Goal: Task Accomplishment & Management: Use online tool/utility

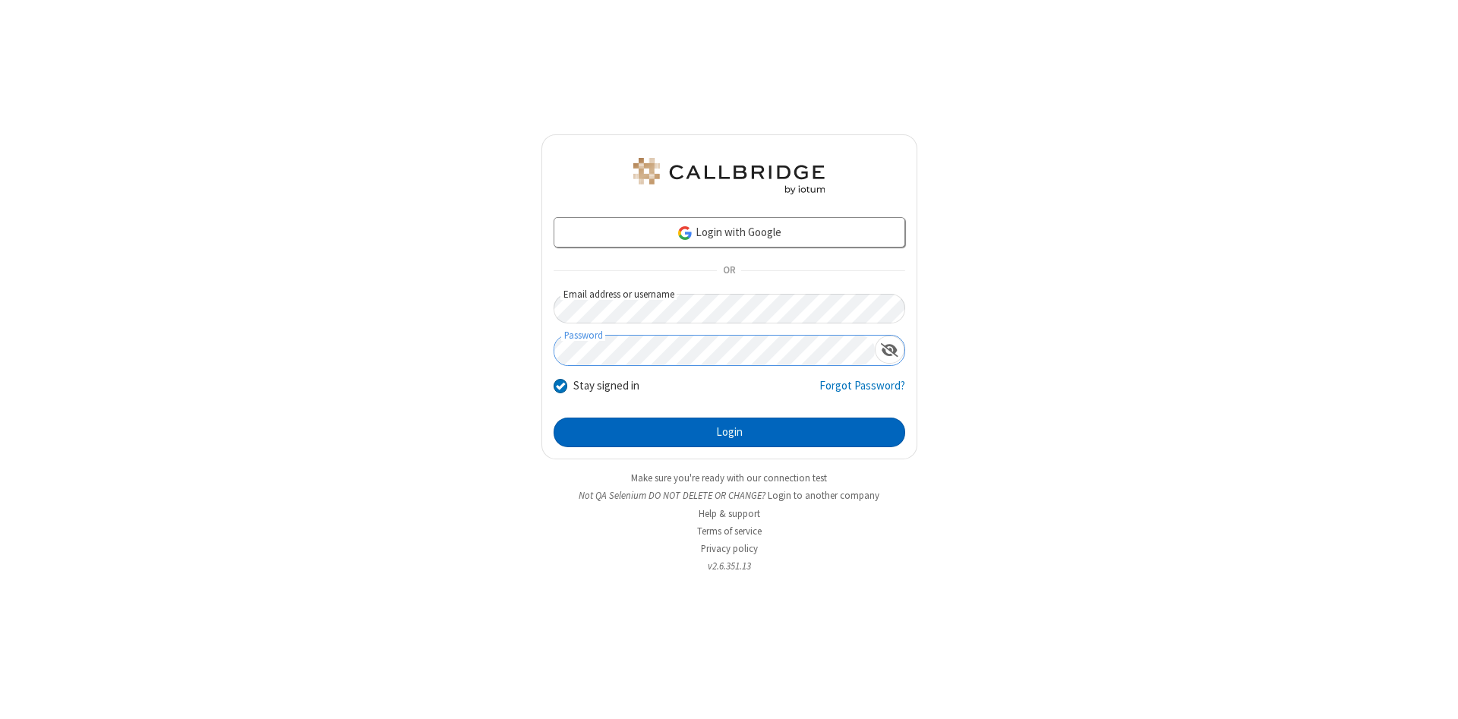
click at [729, 433] on button "Login" at bounding box center [730, 433] width 352 height 30
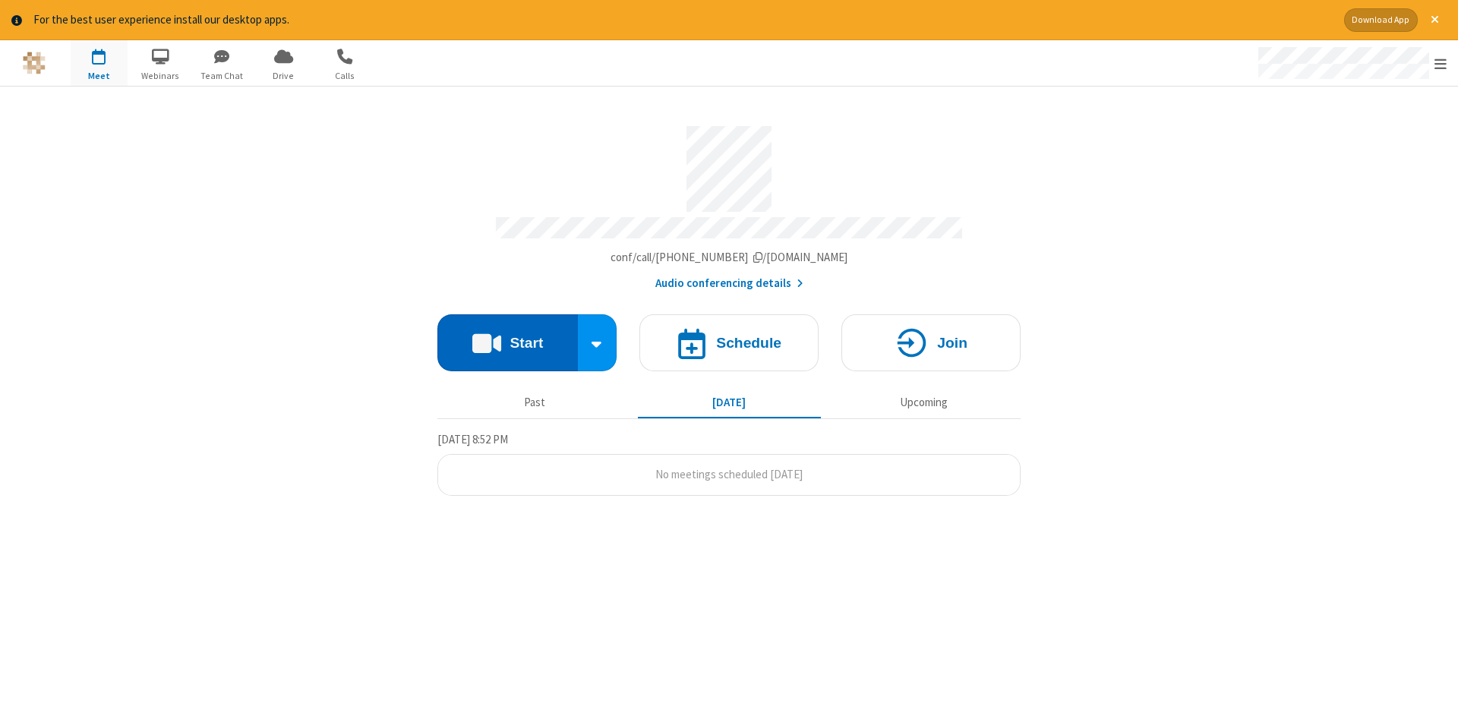
click at [507, 337] on button "Start" at bounding box center [507, 342] width 140 height 57
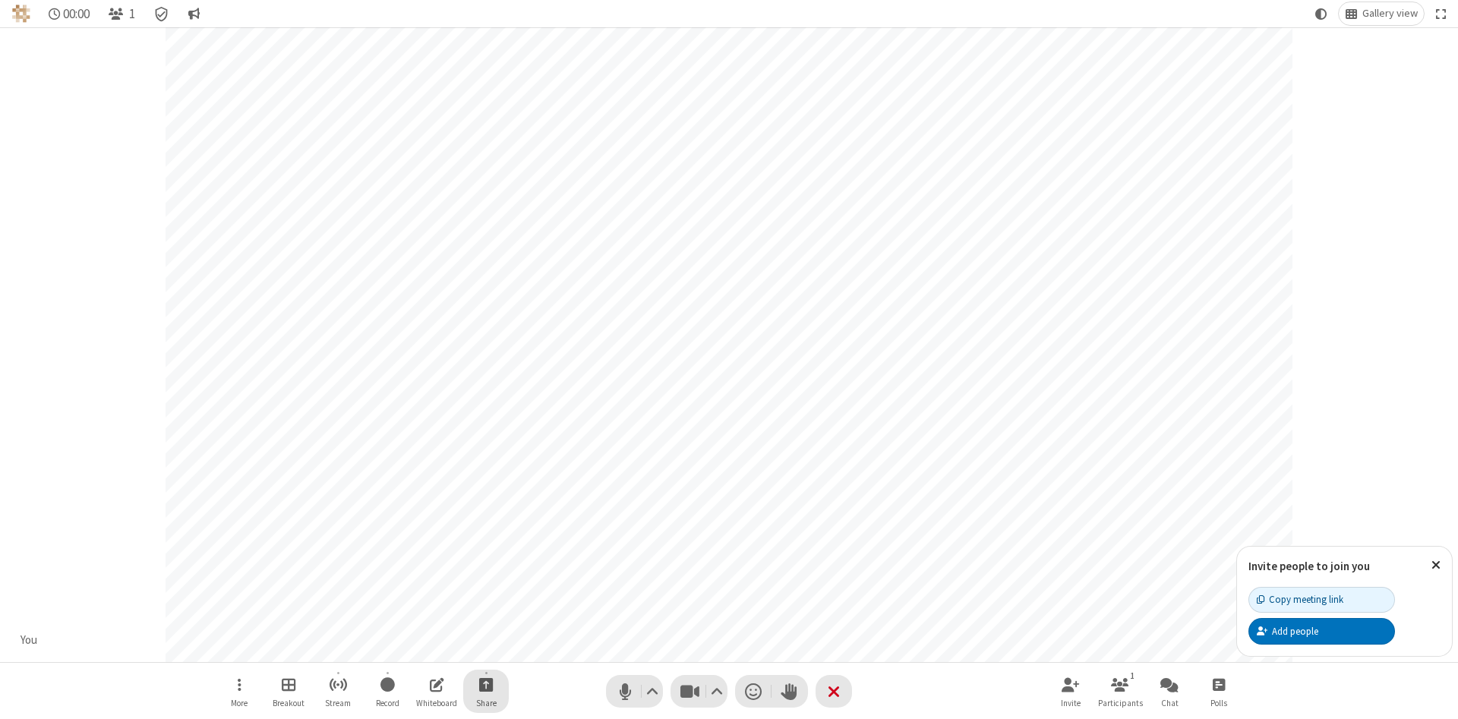
click at [485, 684] on span "Start sharing" at bounding box center [486, 684] width 14 height 19
click at [425, 648] on span "Share my screen" at bounding box center [424, 648] width 17 height 13
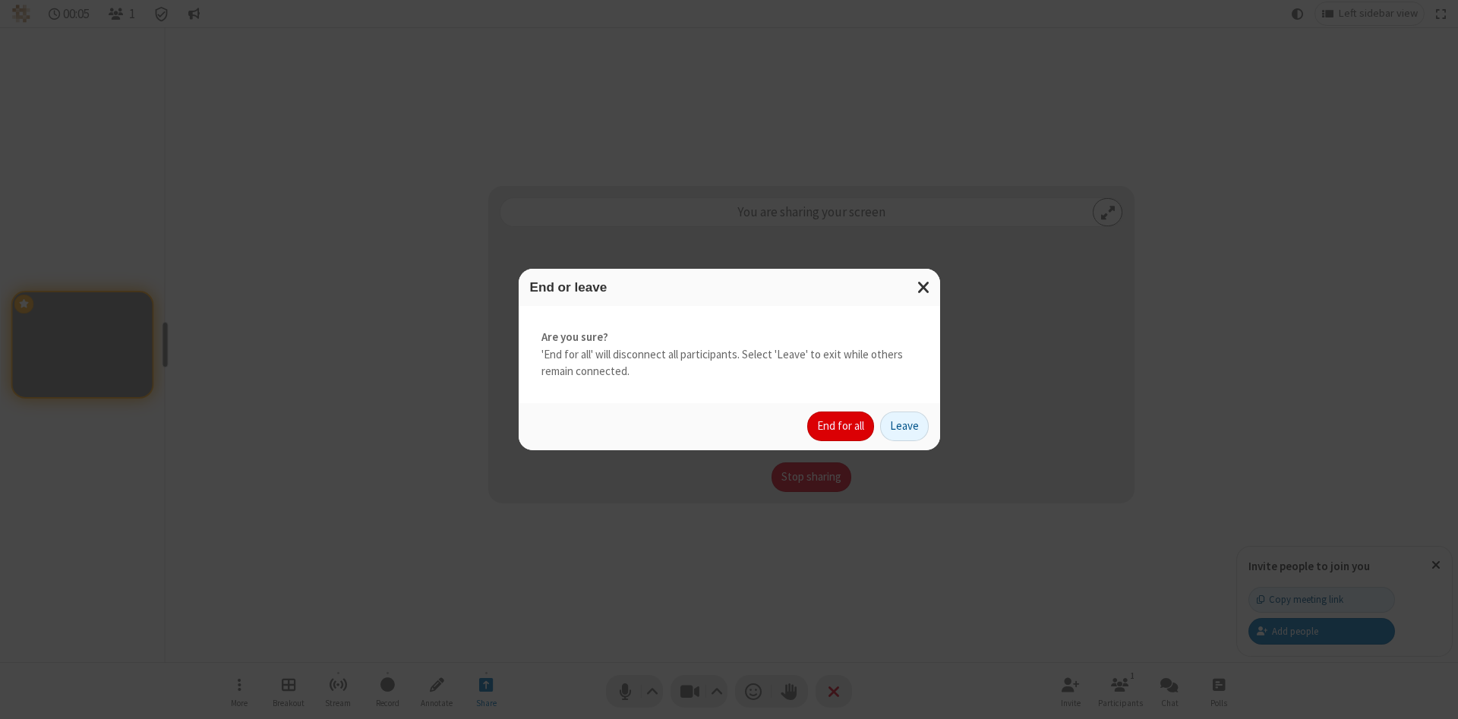
click at [841, 426] on button "End for all" at bounding box center [840, 427] width 67 height 30
